Goal: Find specific page/section: Find specific page/section

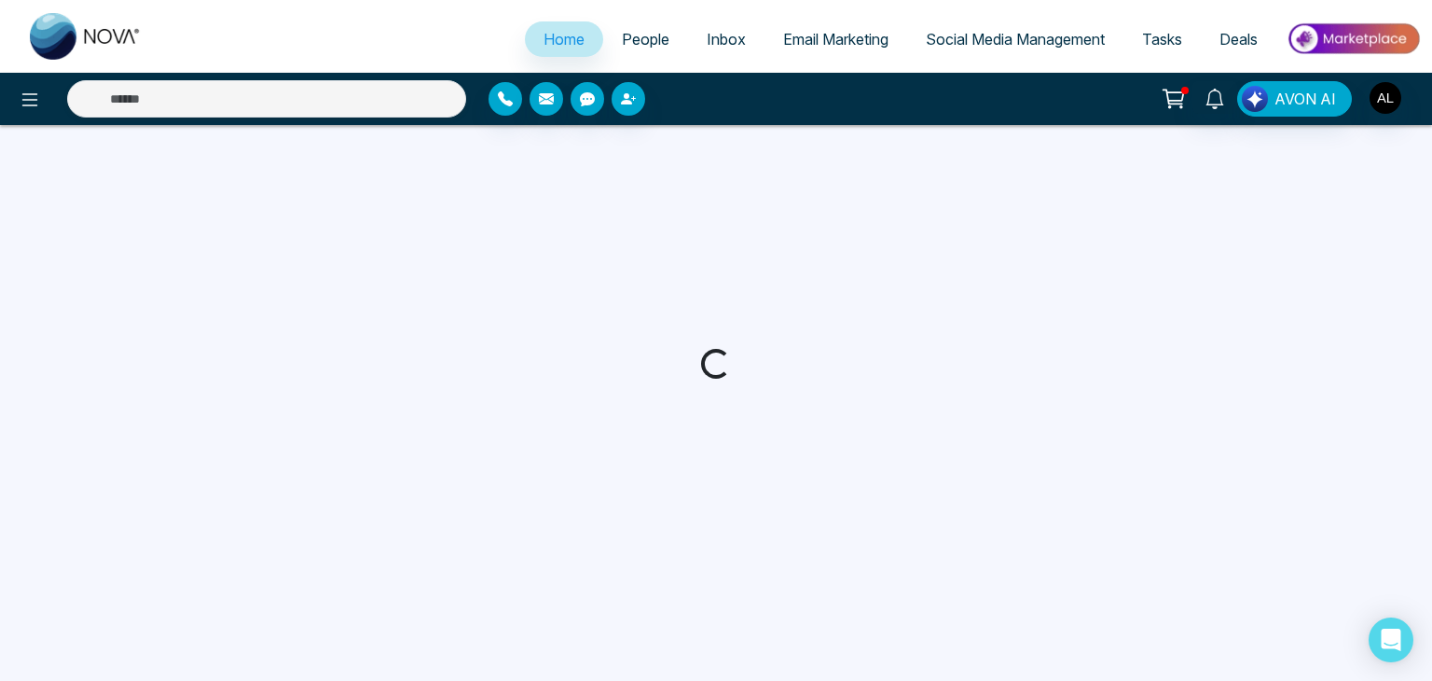
select select "*"
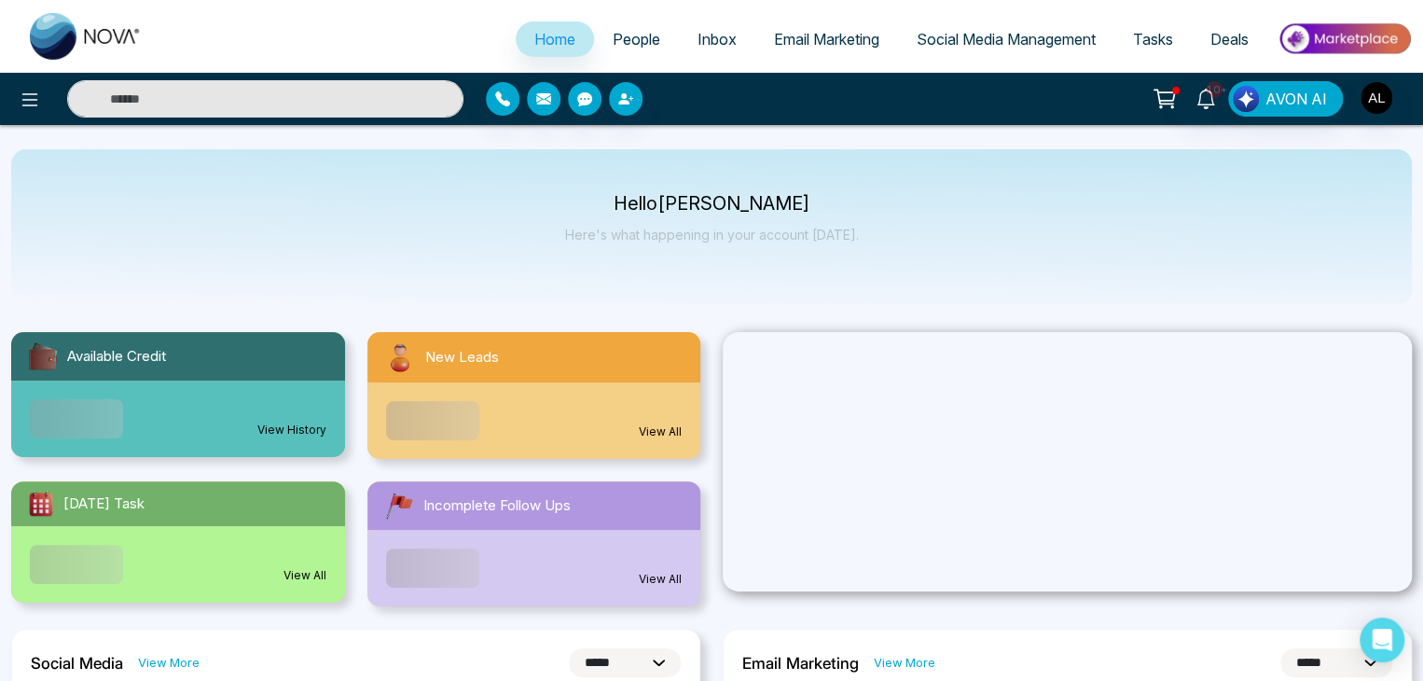
click at [630, 35] on span "People" at bounding box center [637, 39] width 48 height 19
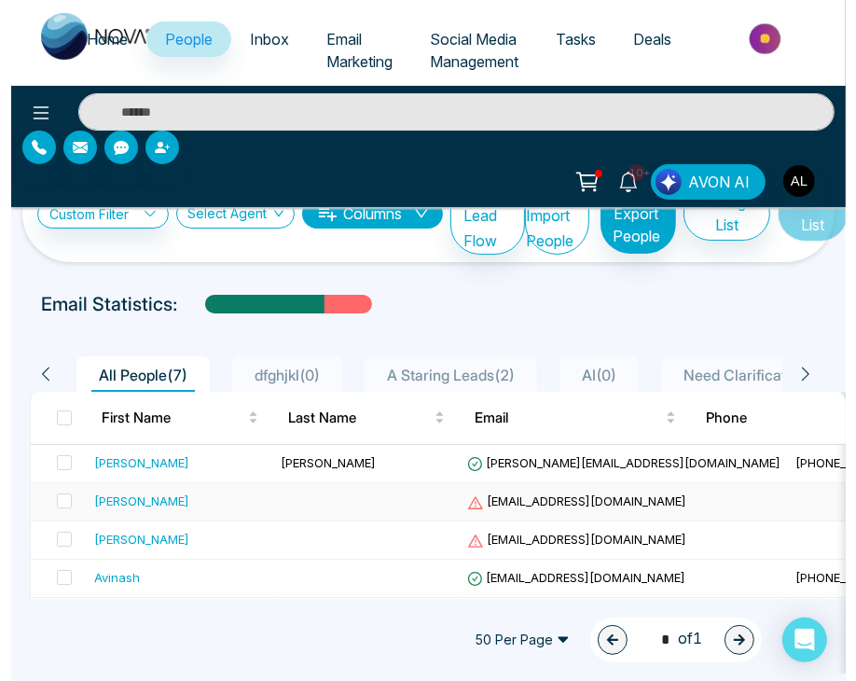
scroll to position [117, 0]
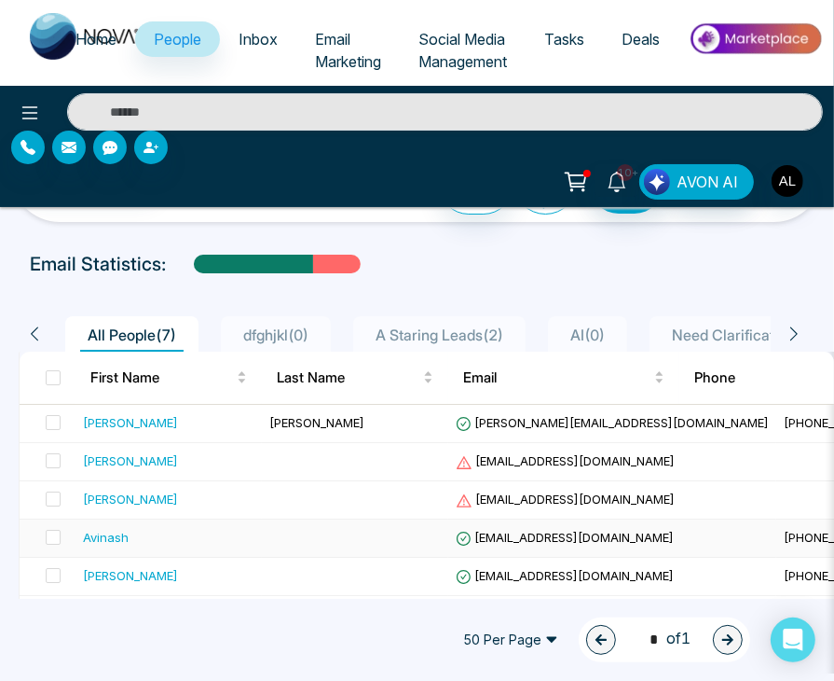
click at [143, 528] on div "Avinash" at bounding box center [169, 537] width 172 height 19
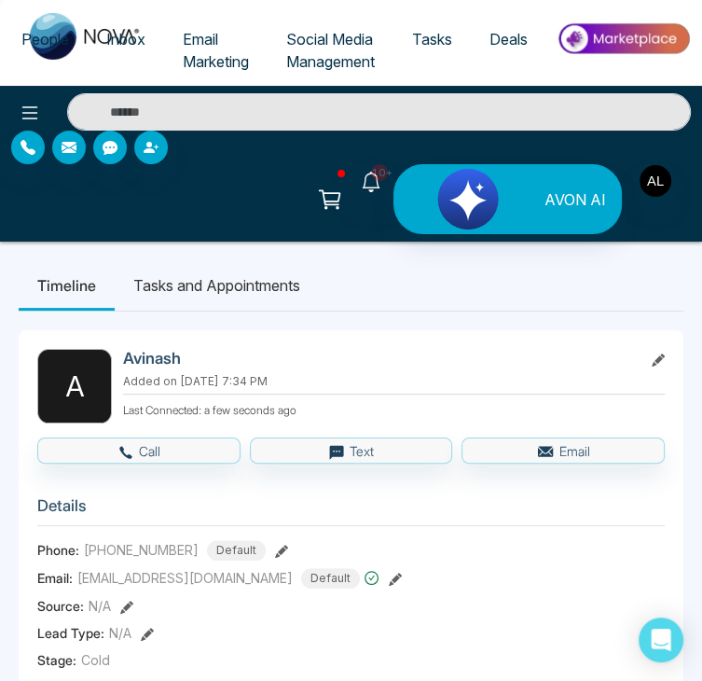
click at [22, 115] on icon at bounding box center [30, 113] width 22 height 22
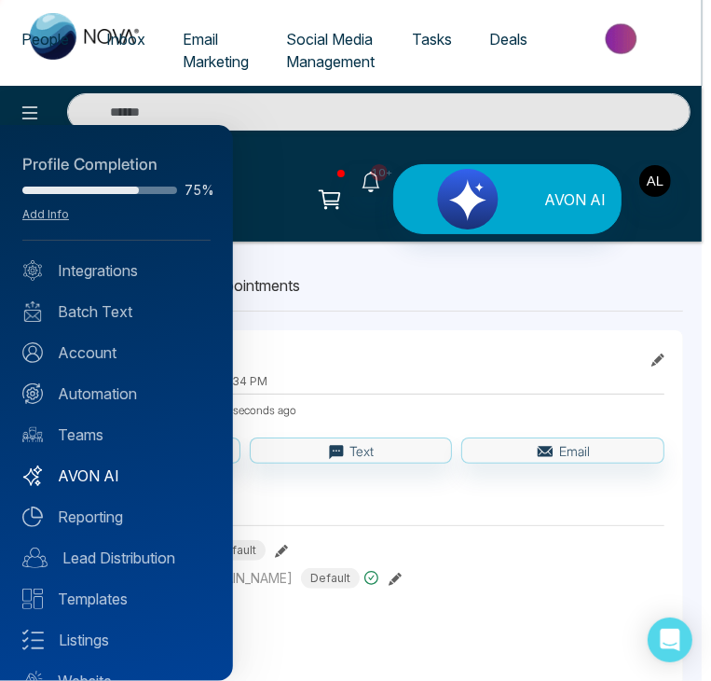
click at [134, 478] on link "AVON AI" at bounding box center [116, 475] width 188 height 22
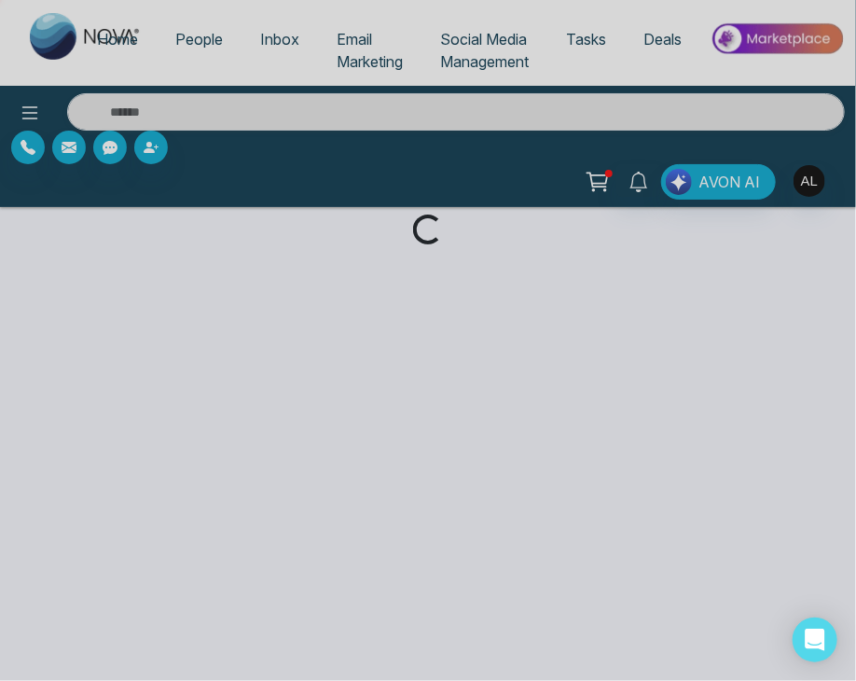
click at [19, 112] on div "Loading..." at bounding box center [428, 340] width 856 height 681
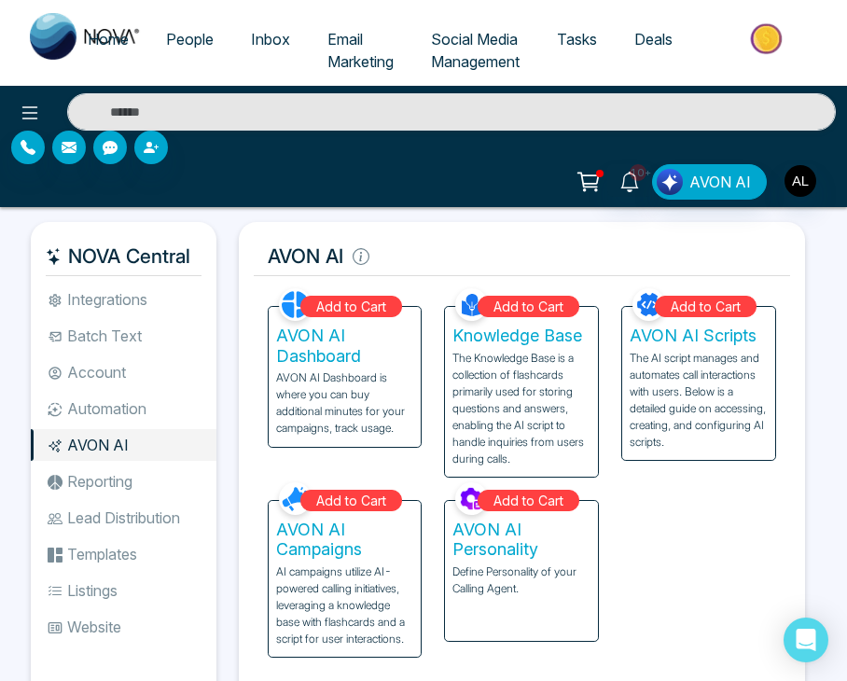
click at [369, 582] on p "AI campaigns utilize AI-powered calling initiatives, leveraging a knowledge bas…" at bounding box center [345, 605] width 138 height 84
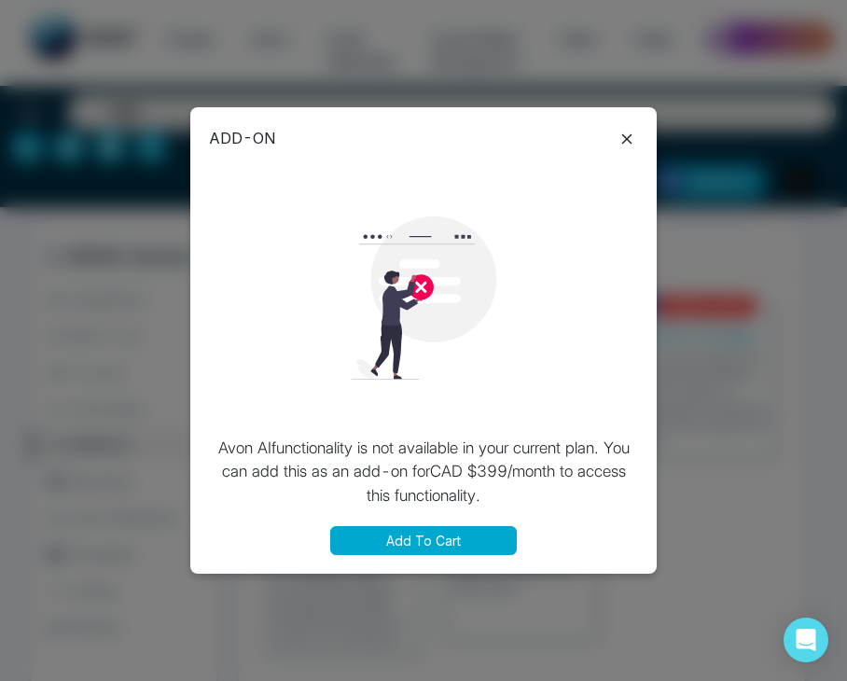
click at [618, 135] on icon at bounding box center [626, 139] width 22 height 22
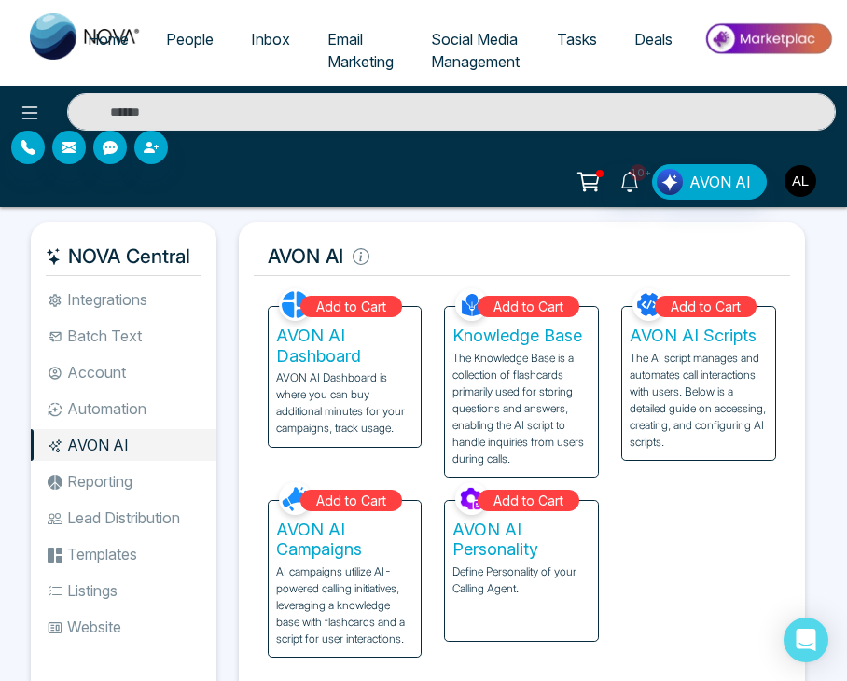
click at [810, 172] on img "button" at bounding box center [800, 181] width 32 height 32
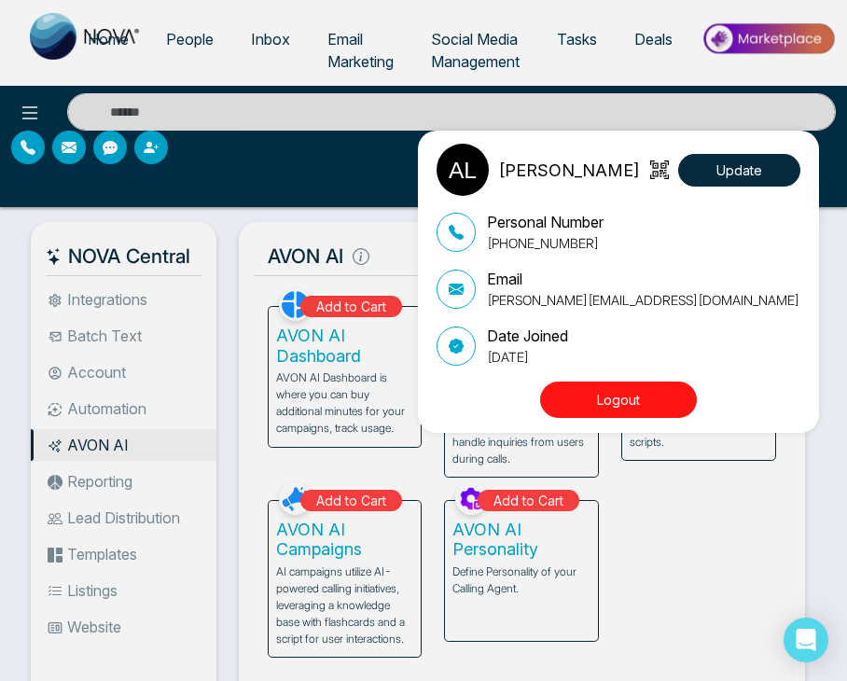
click at [720, 557] on div "ADMIN [PERSON_NAME] Update Personal Number [PHONE_NUMBER] Email [PERSON_NAME][E…" at bounding box center [423, 340] width 847 height 681
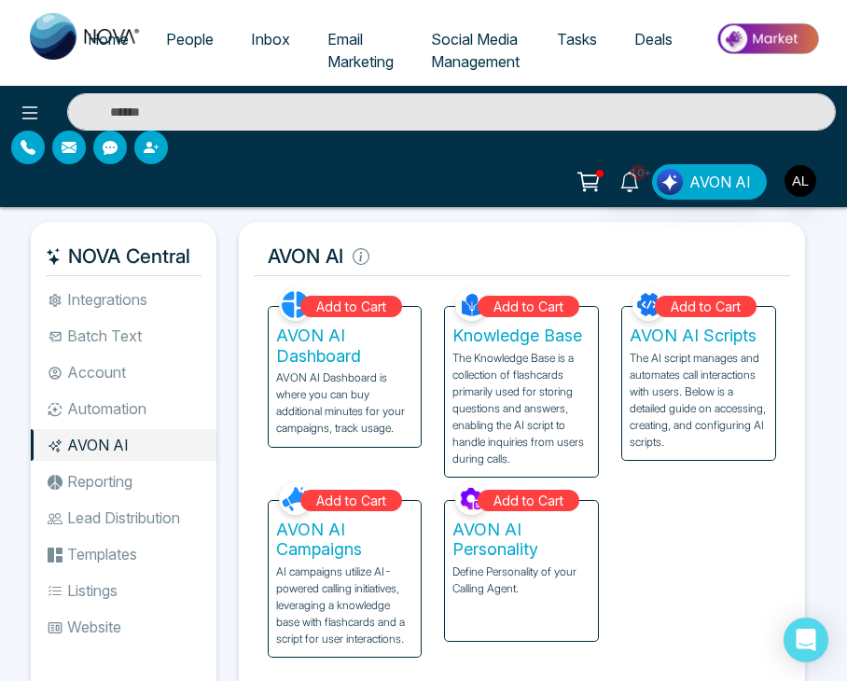
click at [190, 48] on link "People" at bounding box center [189, 38] width 85 height 35
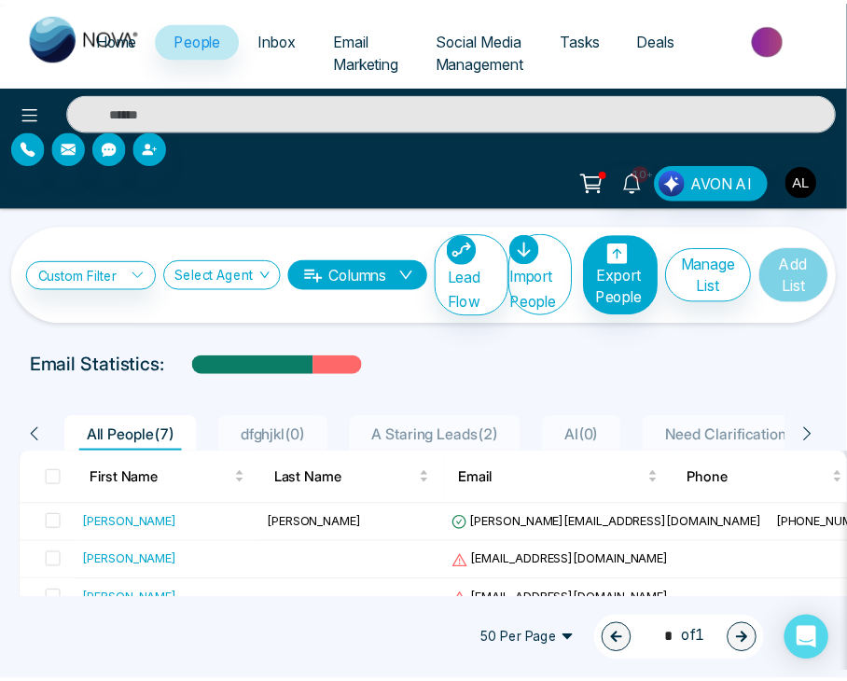
scroll to position [117, 0]
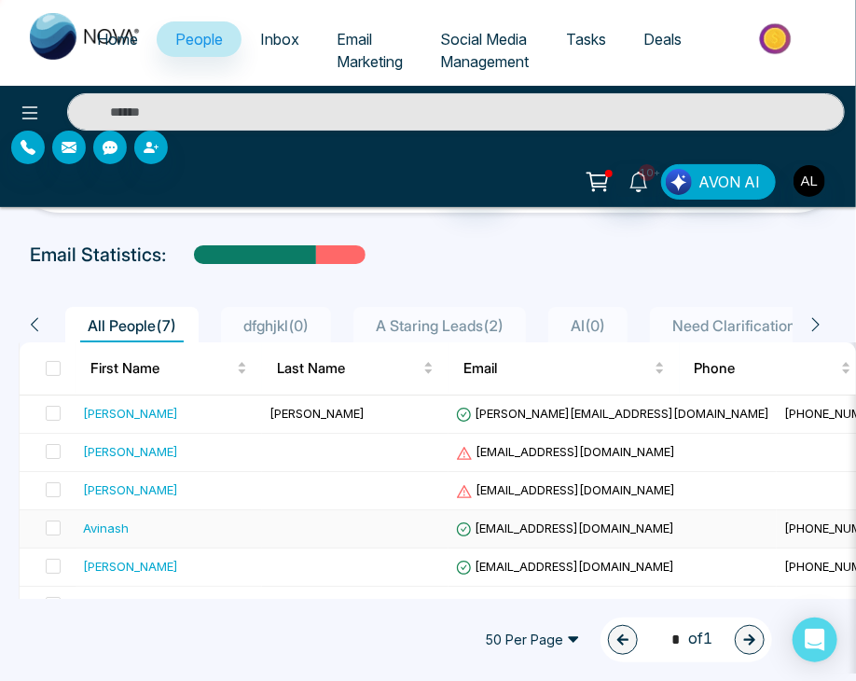
click at [99, 518] on div "Avinash" at bounding box center [106, 527] width 46 height 19
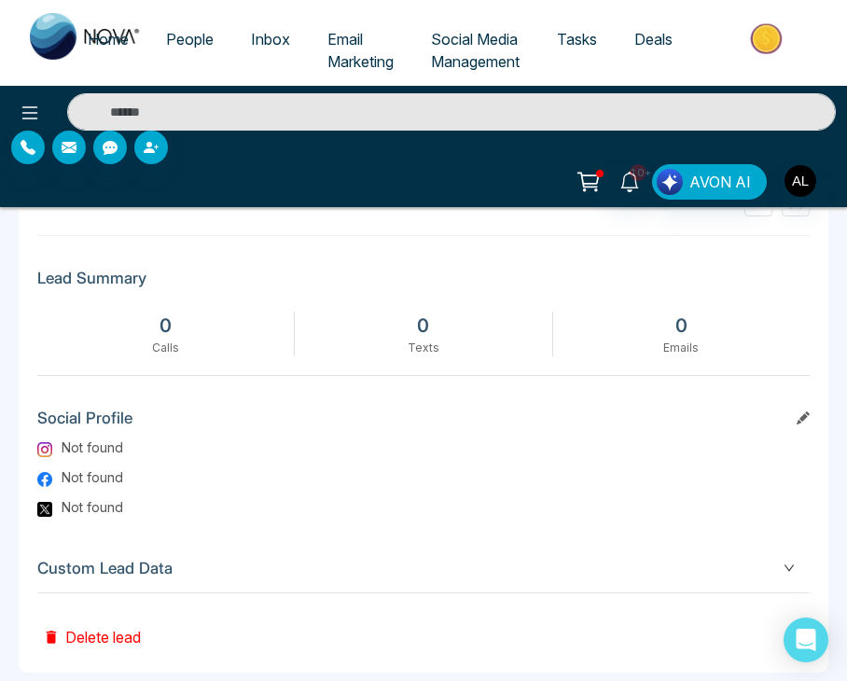
scroll to position [0, 612]
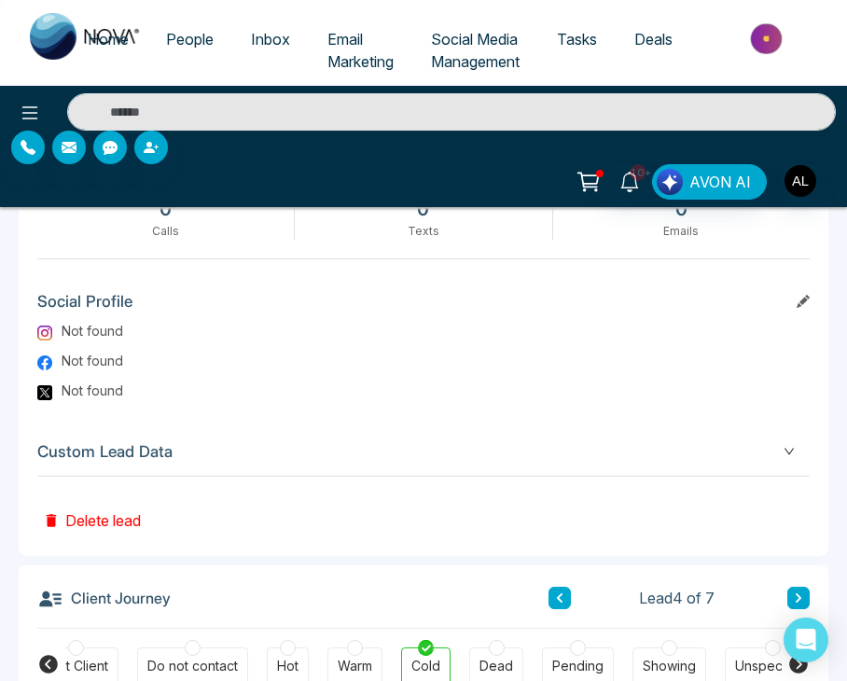
click at [0, 422] on div "Timeline Tasks and Appointments A Avinash Added on [DATE] 7:34 PM Last Connecte…" at bounding box center [423, 494] width 847 height 2648
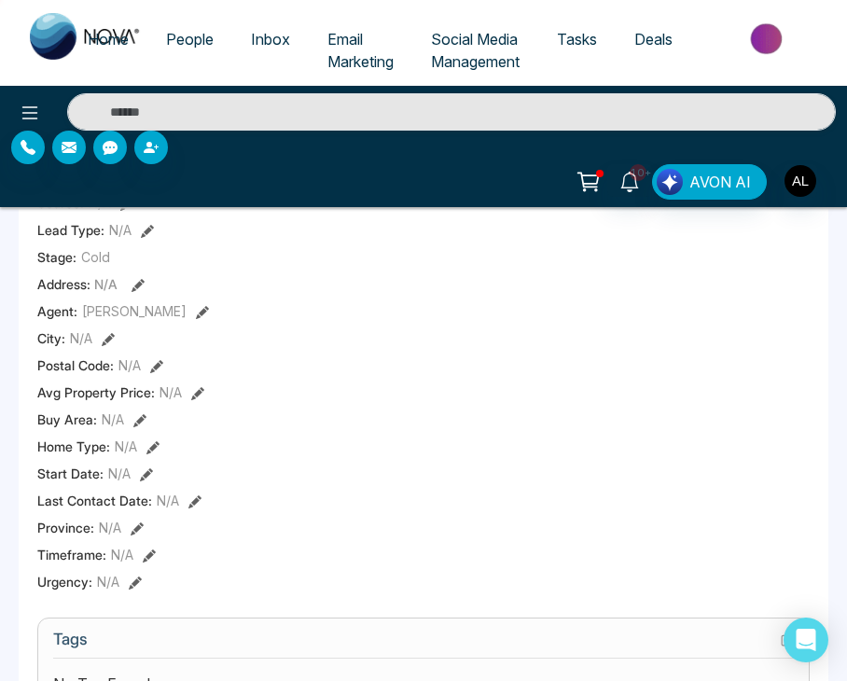
scroll to position [0, 0]
